Goal: Transaction & Acquisition: Purchase product/service

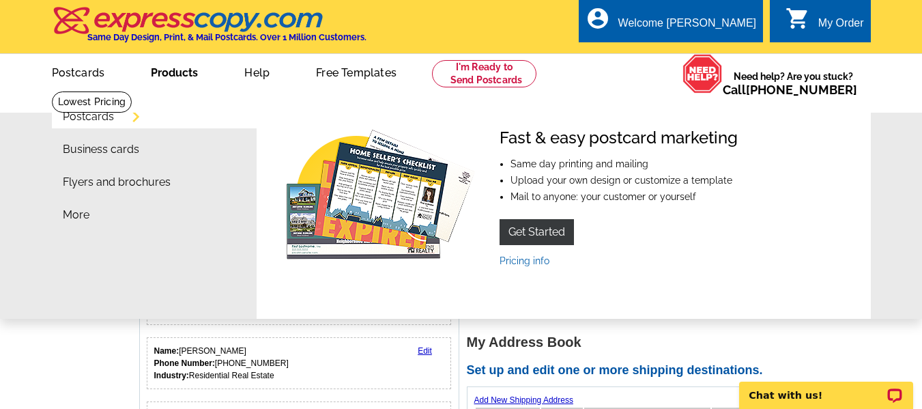
click at [100, 117] on link "Postcards" at bounding box center [88, 116] width 51 height 11
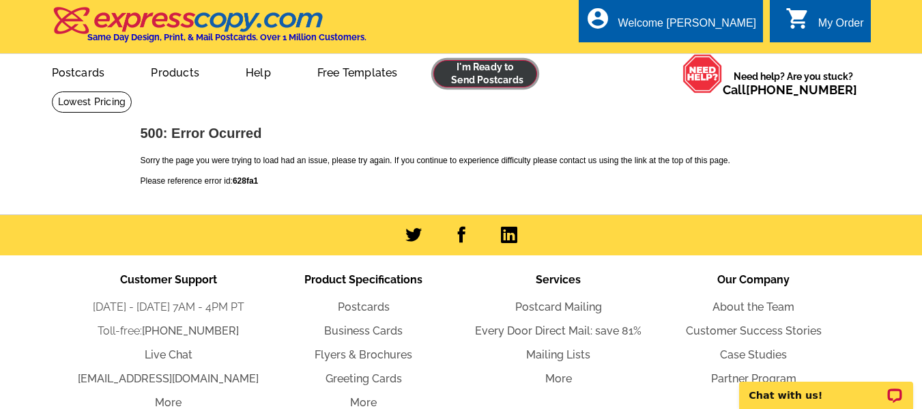
click at [488, 79] on link at bounding box center [486, 73] width 104 height 27
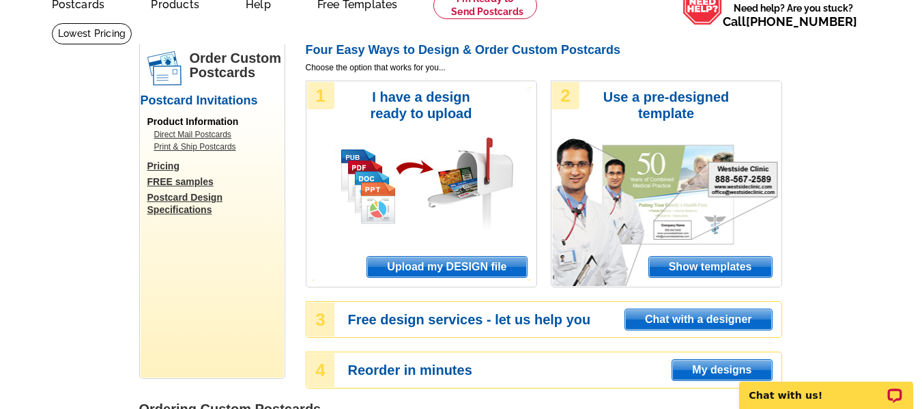
scroll to position [137, 0]
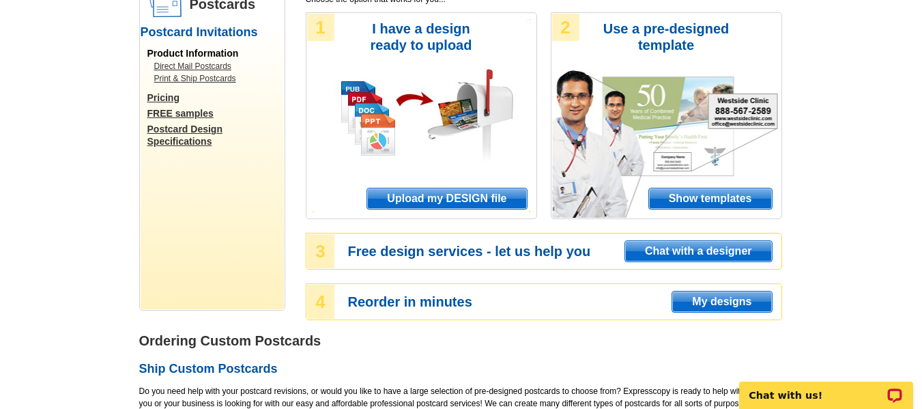
click at [692, 197] on span "Show templates" at bounding box center [710, 198] width 123 height 20
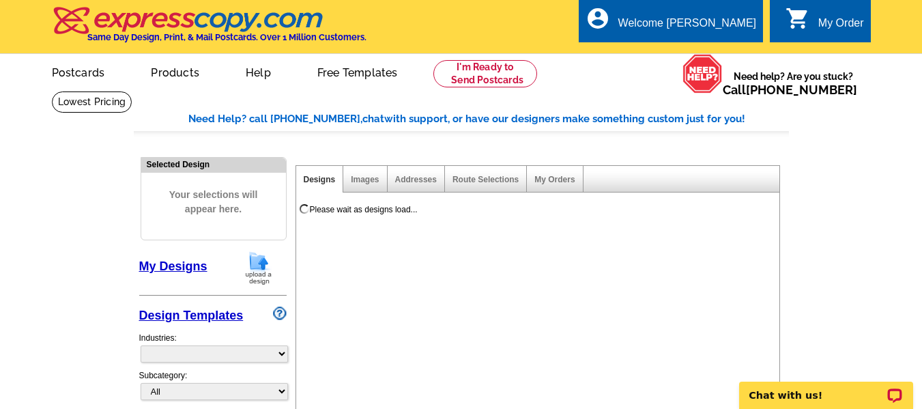
select select "971"
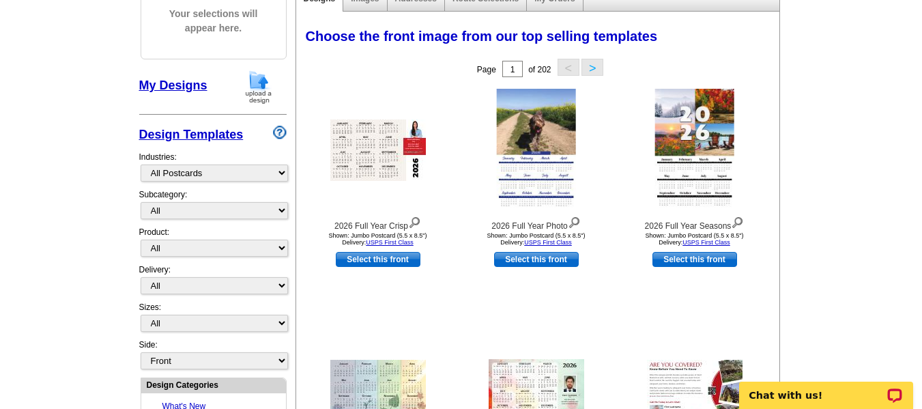
scroll to position [205, 0]
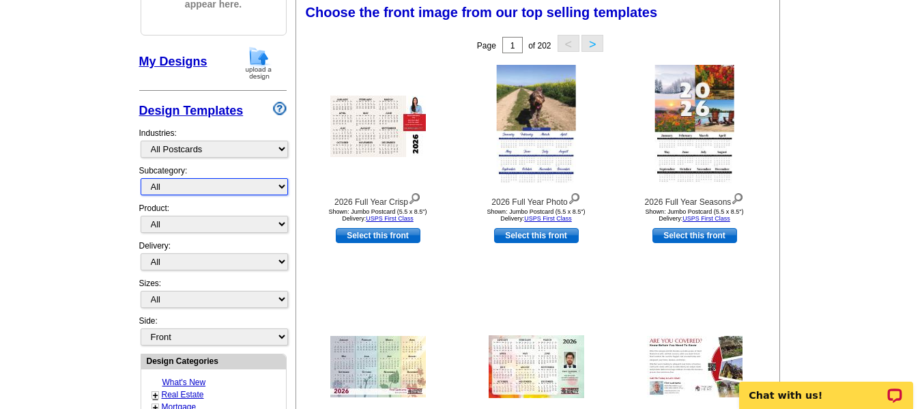
click at [198, 186] on select "All" at bounding box center [214, 186] width 147 height 17
click at [193, 192] on select "All" at bounding box center [214, 186] width 147 height 17
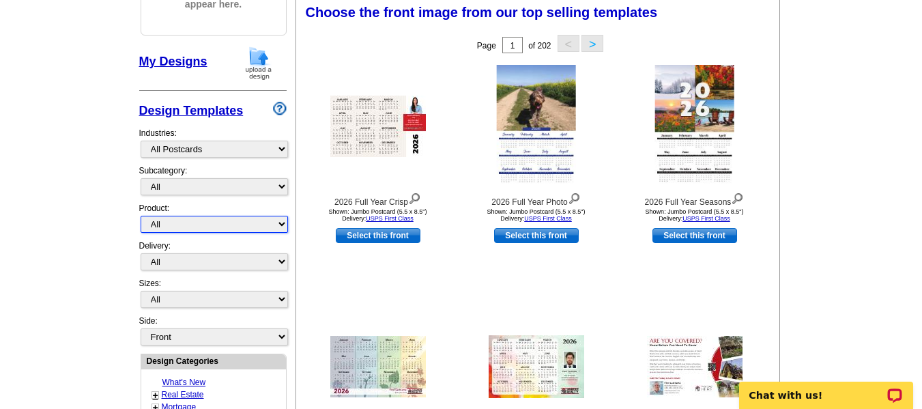
click at [184, 225] on select "All Postcards Letters and flyers Business Cards Door Hangers Greeting Cards" at bounding box center [214, 224] width 147 height 17
select select "1"
click at [141, 216] on select "All Postcards Letters and flyers Business Cards Door Hangers Greeting Cards" at bounding box center [214, 224] width 147 height 17
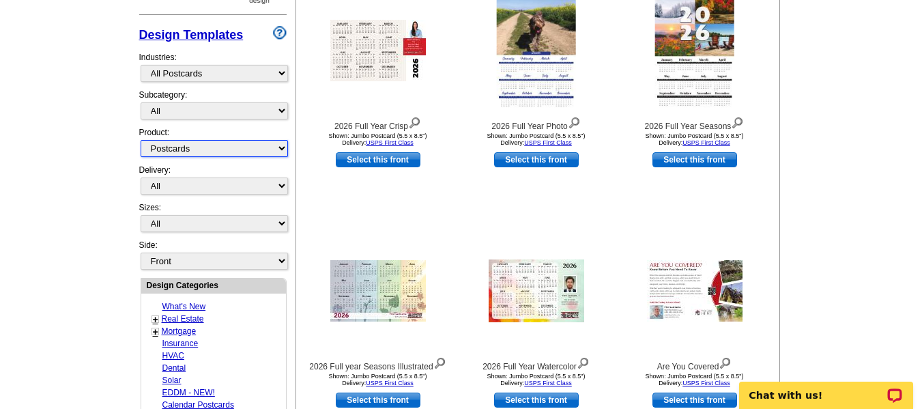
scroll to position [273, 0]
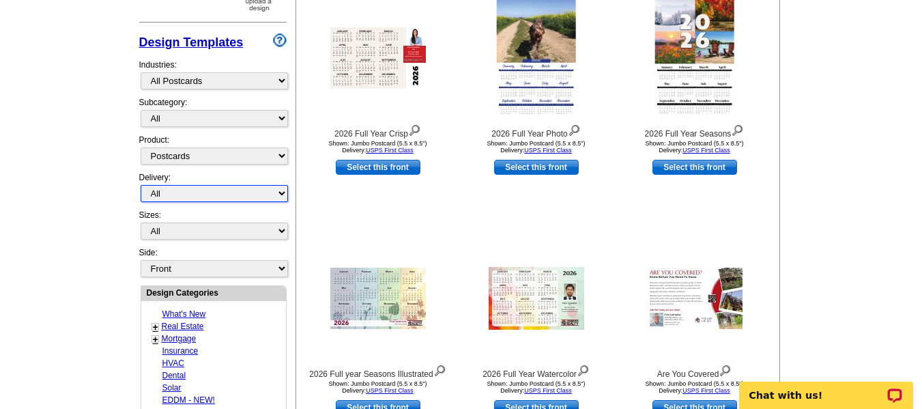
click at [192, 192] on select "All First Class Mail Shipped to Me EDDM Save 66% on Postage" at bounding box center [214, 193] width 147 height 17
select select "1"
click at [141, 186] on select "All First Class Mail Shipped to Me EDDM Save 66% on Postage" at bounding box center [214, 193] width 147 height 17
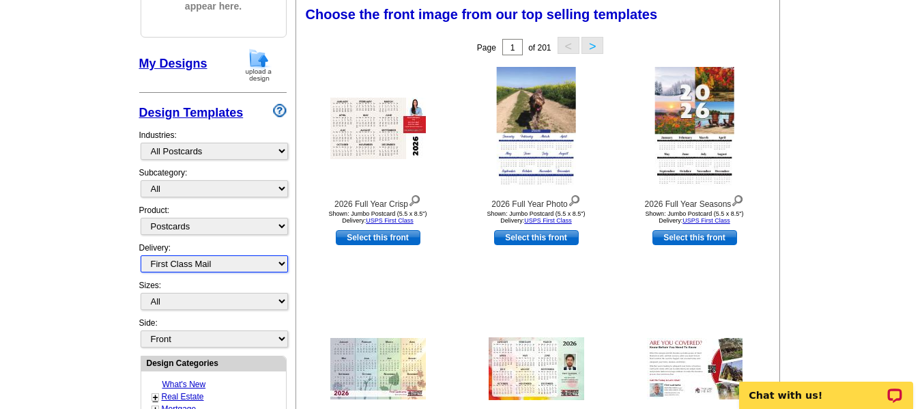
scroll to position [202, 0]
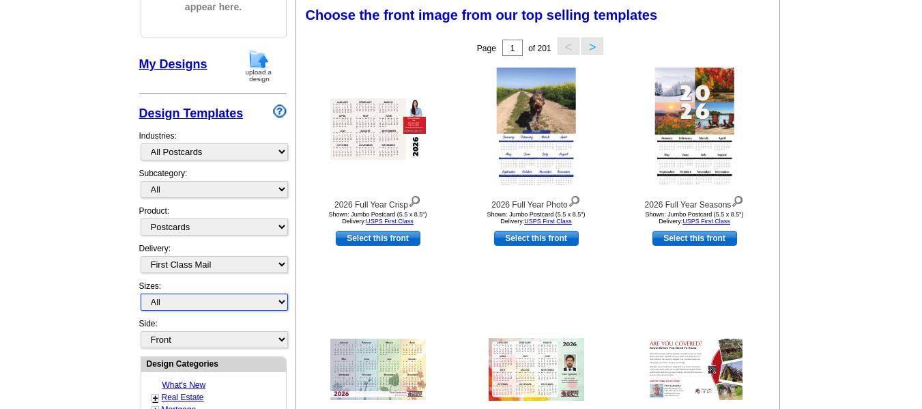
click at [173, 300] on select "All Jumbo Postcard (5.5" x 8.5") Regular Postcard (4.25" x 5.6") Panoramic Post…" at bounding box center [214, 302] width 147 height 17
select select "1"
click at [141, 294] on select "All Jumbo Postcard (5.5" x 8.5") Regular Postcard (4.25" x 5.6") Panoramic Post…" at bounding box center [214, 302] width 147 height 17
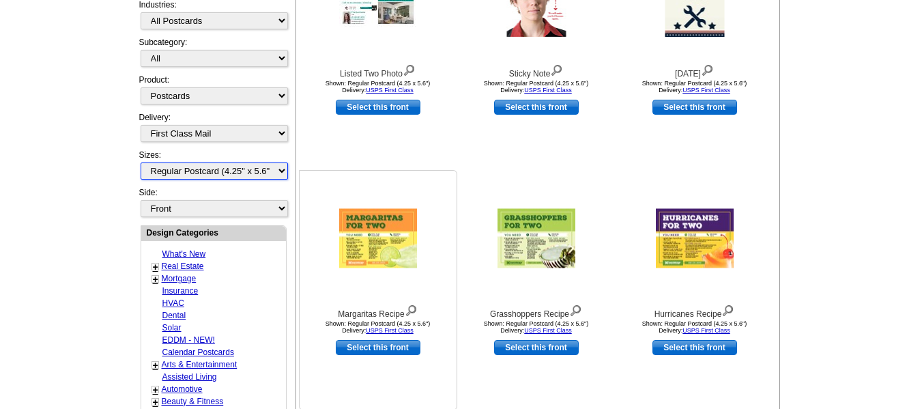
scroll to position [339, 0]
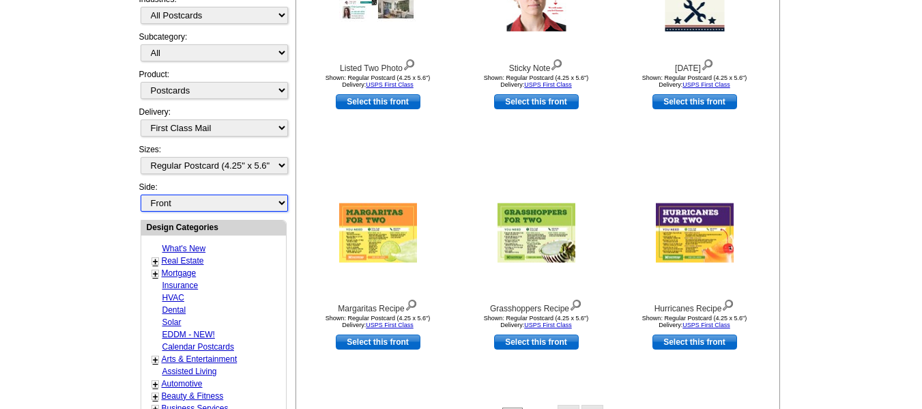
click at [199, 205] on select "Front Back" at bounding box center [214, 203] width 147 height 17
select select "front"
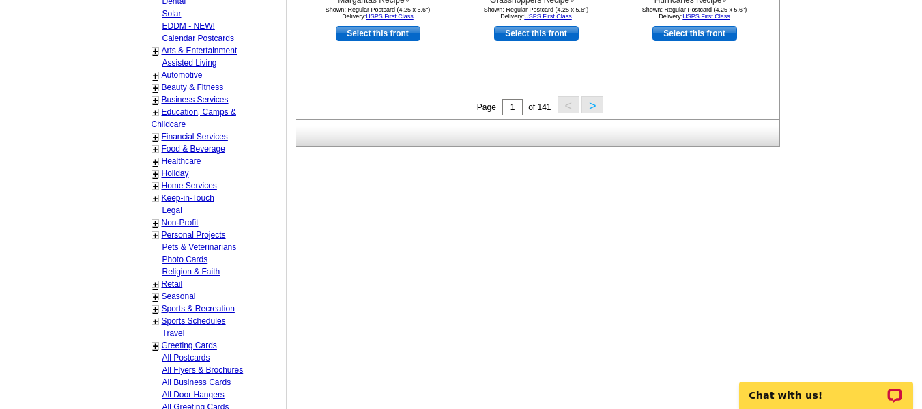
scroll to position [680, 0]
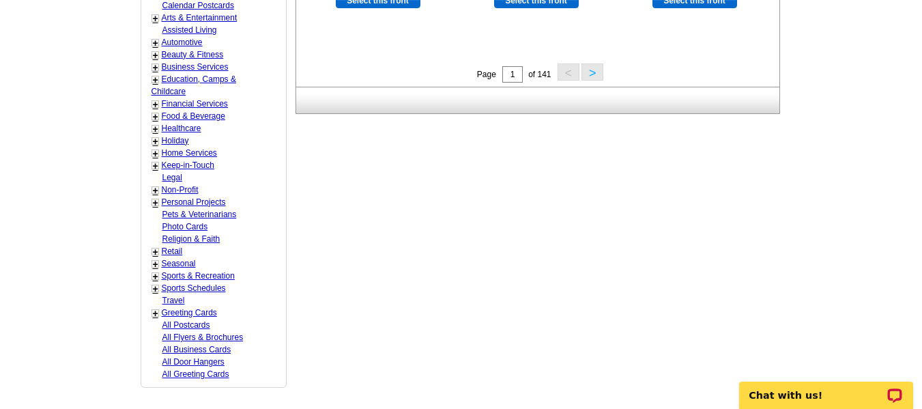
click at [182, 324] on link "All Postcards" at bounding box center [187, 325] width 48 height 10
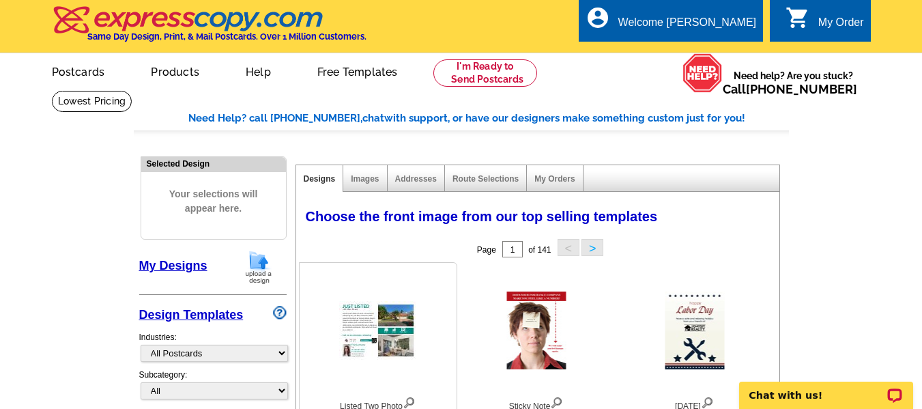
scroll to position [0, 0]
